Goal: Task Accomplishment & Management: Use online tool/utility

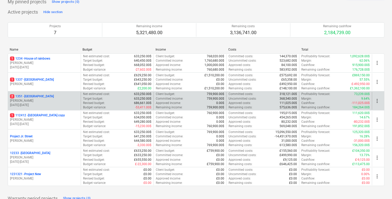
scroll to position [32, 0]
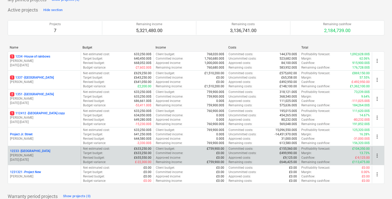
click at [52, 154] on p "[PERSON_NAME]" at bounding box center [44, 155] width 69 height 4
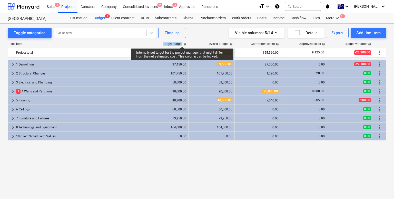
drag, startPoint x: 163, startPoint y: 43, endPoint x: 182, endPoint y: 42, distance: 19.2
click at [182, 42] on div "Target budget help" at bounding box center [165, 44] width 46 height 4
click at [177, 43] on div "Target budget help" at bounding box center [174, 44] width 23 height 4
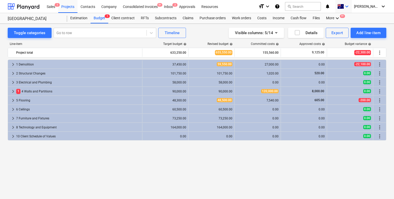
click at [349, 7] on icon "keyboard_arrow_down" at bounding box center [346, 6] width 6 height 6
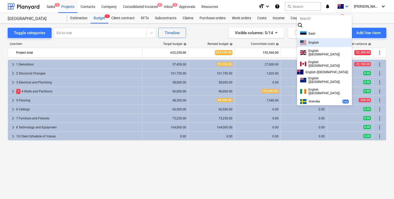
click at [317, 44] on span "English" at bounding box center [313, 43] width 10 height 4
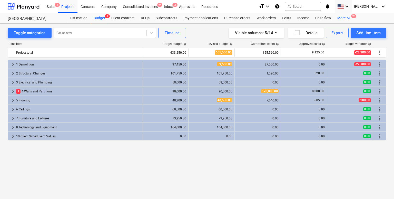
click at [342, 19] on div "More keyboard_arrow_down 9+" at bounding box center [344, 18] width 20 height 10
click at [326, 33] on div "Files" at bounding box center [339, 30] width 31 height 8
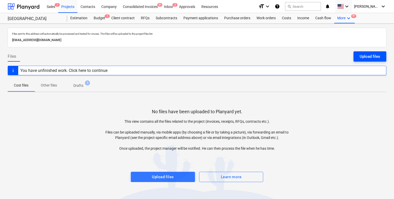
click at [365, 56] on div "Upload files" at bounding box center [369, 56] width 20 height 7
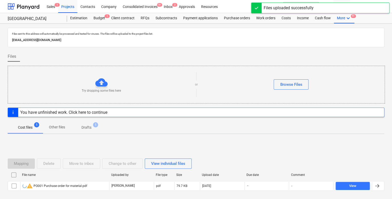
scroll to position [24, 0]
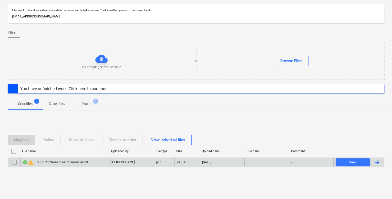
click at [57, 160] on div "warning PO001 Purchase order for material.pdf" at bounding box center [56, 162] width 66 height 6
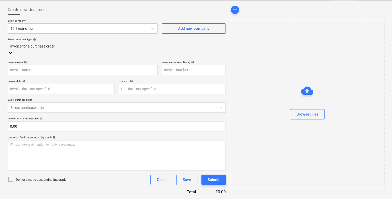
scroll to position [19, 0]
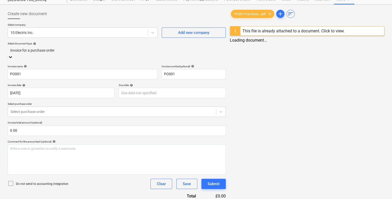
type input "PO001"
type input "[DATE]"
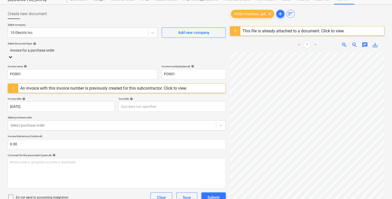
click at [75, 53] on div at bounding box center [116, 50] width 213 height 6
click at [66, 180] on div "Standalone purchase invoice or receipt" at bounding box center [196, 182] width 392 height 4
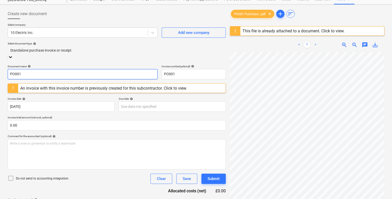
click at [18, 71] on input "PO001" at bounding box center [83, 74] width 150 height 10
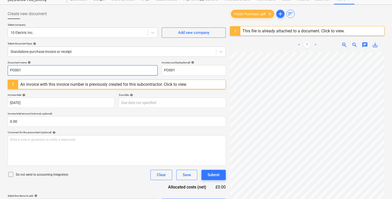
click at [18, 71] on input "PO001" at bounding box center [83, 70] width 150 height 10
type input "Invoice for materials"
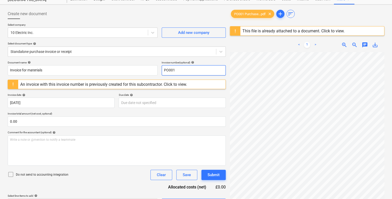
click at [175, 69] on input "PO001" at bounding box center [194, 70] width 64 height 10
type input "1"
click at [146, 61] on div "Document name help" at bounding box center [83, 62] width 150 height 3
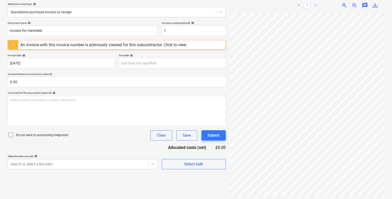
scroll to position [59, 0]
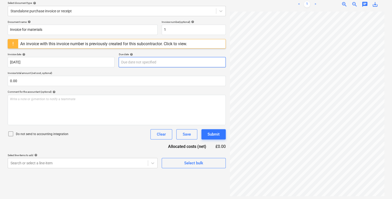
click at [134, 64] on body "Sales 1 Projects Contacts Company Consolidated Invoices 9+ Inbox 2 Approvals Re…" at bounding box center [196, 40] width 392 height 199
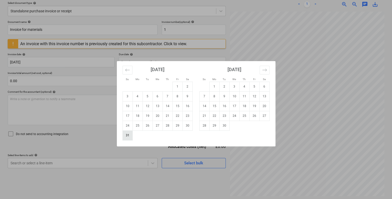
click at [129, 135] on td "31" at bounding box center [127, 135] width 10 height 10
type input "[DATE]"
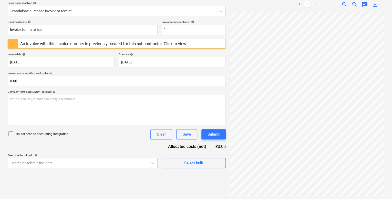
scroll to position [60, 0]
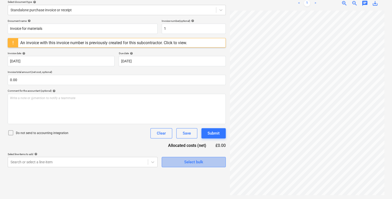
click at [174, 161] on span "Select bulk" at bounding box center [193, 161] width 51 height 7
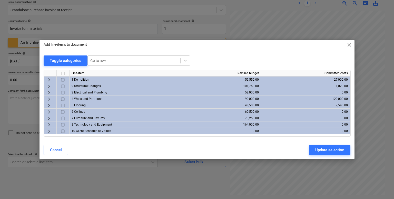
click at [47, 91] on span "keyboard_arrow_right" at bounding box center [49, 92] width 6 height 6
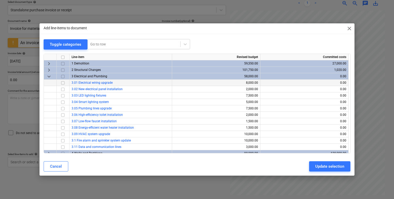
click at [60, 83] on input "checkbox" at bounding box center [63, 82] width 6 height 6
click at [62, 90] on input "checkbox" at bounding box center [63, 89] width 6 height 6
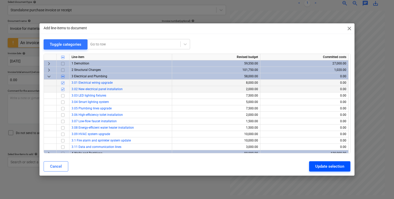
click at [318, 165] on div "Update selection" at bounding box center [329, 166] width 29 height 7
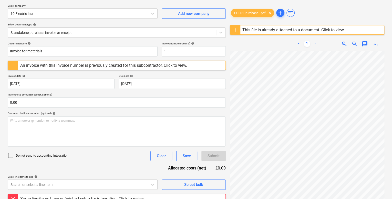
scroll to position [0, 0]
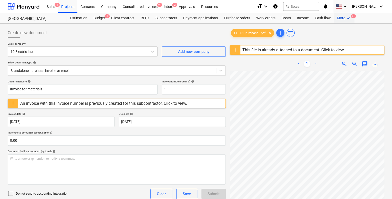
click at [339, 17] on div "More keyboard_arrow_down 9+" at bounding box center [344, 18] width 20 height 10
click at [327, 45] on div "Settings 9+" at bounding box center [339, 43] width 25 height 4
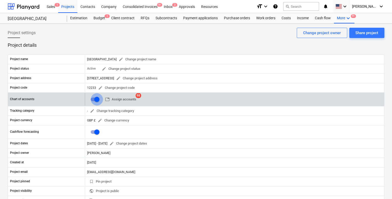
click at [96, 100] on input "checkbox" at bounding box center [97, 99] width 12 height 12
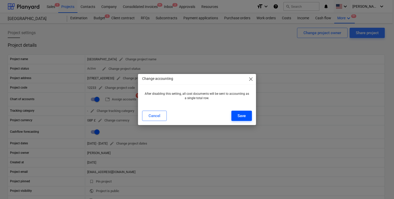
click at [246, 115] on button "Save" at bounding box center [241, 115] width 20 height 10
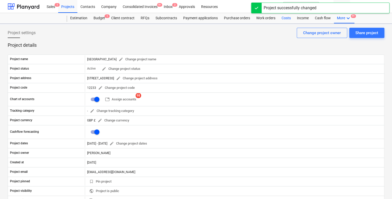
checkbox input "false"
click at [285, 16] on div "Costs" at bounding box center [286, 18] width 15 height 10
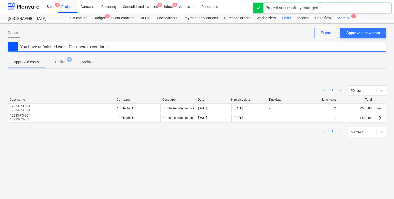
click at [339, 20] on div "More keyboard_arrow_down 1" at bounding box center [344, 18] width 20 height 10
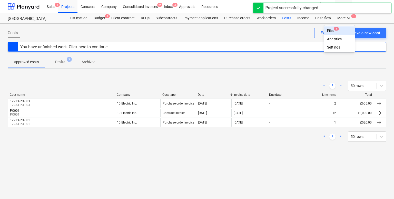
click at [330, 30] on div "Files 1" at bounding box center [339, 30] width 25 height 4
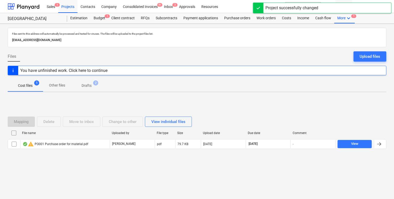
click at [90, 88] on span "Drafts 2" at bounding box center [86, 85] width 30 height 9
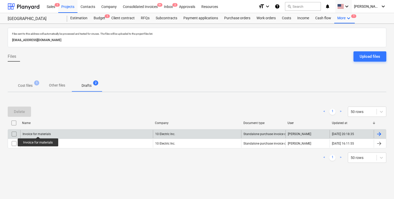
click at [38, 132] on div "Invoice for materials" at bounding box center [37, 134] width 28 height 4
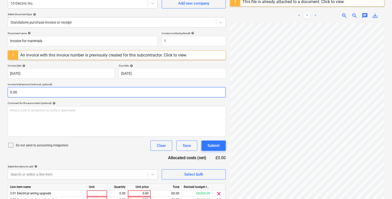
scroll to position [73, 0]
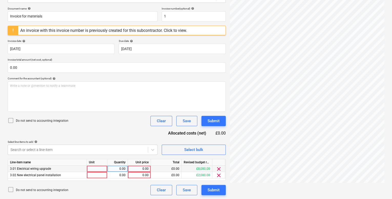
click at [138, 170] on div "0.00" at bounding box center [139, 168] width 19 height 6
type input "4000"
type input "1000"
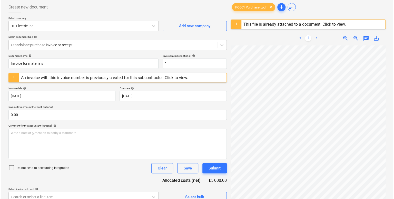
scroll to position [29, 0]
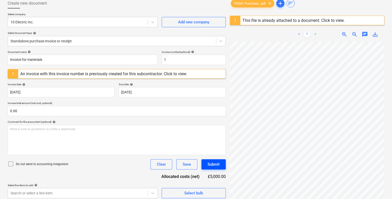
click at [216, 167] on div "Submit" at bounding box center [214, 164] width 12 height 7
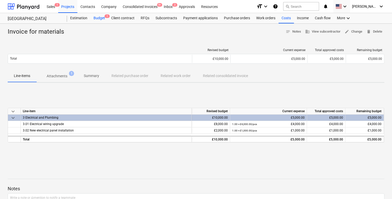
click at [101, 17] on div "Budget 1" at bounding box center [99, 18] width 18 height 10
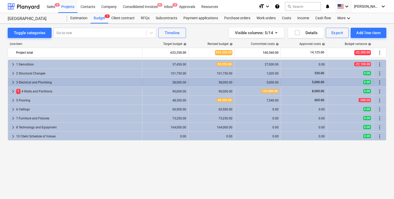
click at [15, 81] on span "keyboard_arrow_right" at bounding box center [13, 82] width 6 height 6
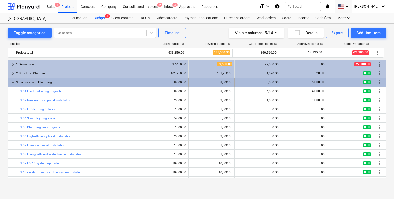
click at [13, 82] on span "keyboard_arrow_down" at bounding box center [13, 82] width 6 height 6
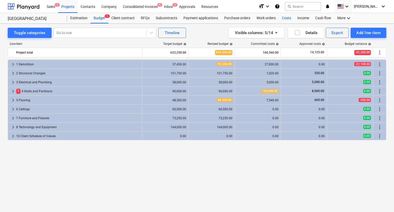
click at [285, 16] on div "Costs" at bounding box center [286, 18] width 15 height 10
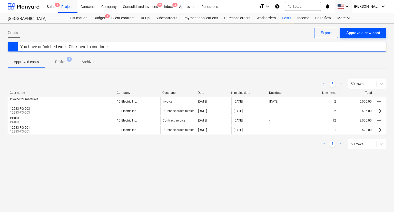
click at [354, 29] on button "Approve a new cost" at bounding box center [363, 33] width 46 height 10
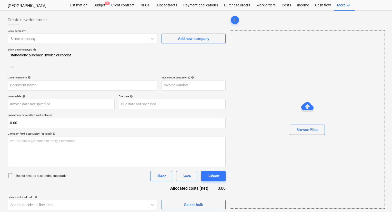
scroll to position [13, 0]
